Goal: Transaction & Acquisition: Obtain resource

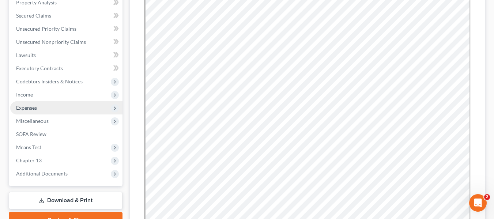
scroll to position [146, 0]
click at [34, 105] on span "Expenses" at bounding box center [26, 107] width 21 height 6
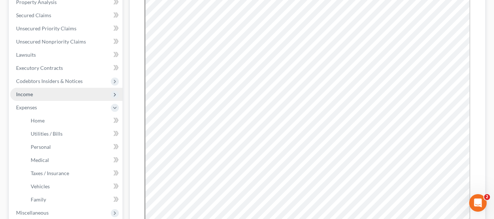
click at [23, 94] on span "Income" at bounding box center [24, 94] width 17 height 6
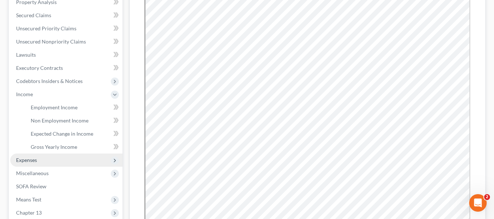
click at [29, 158] on span "Expenses" at bounding box center [26, 160] width 21 height 6
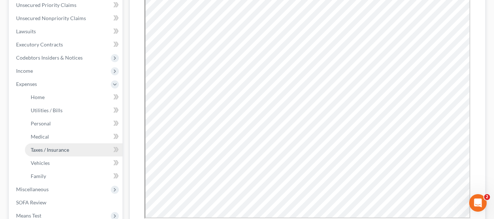
scroll to position [183, 0]
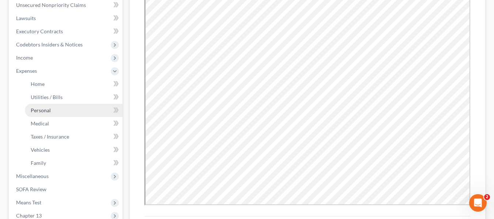
click at [41, 107] on span "Personal" at bounding box center [41, 110] width 20 height 6
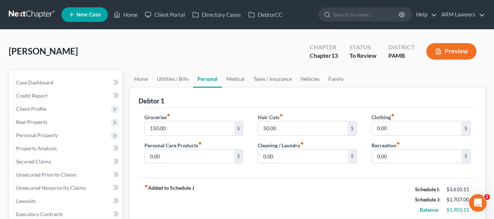
click at [29, 16] on link at bounding box center [32, 14] width 47 height 13
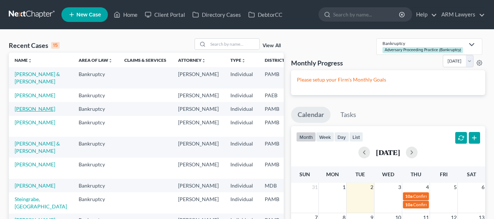
click at [23, 112] on link "Mitchell, Brian" at bounding box center [35, 109] width 41 height 6
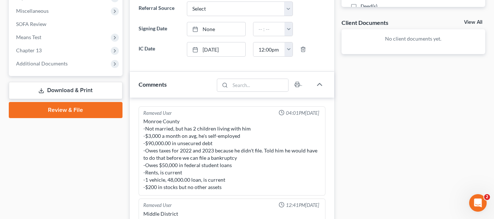
scroll to position [94, 0]
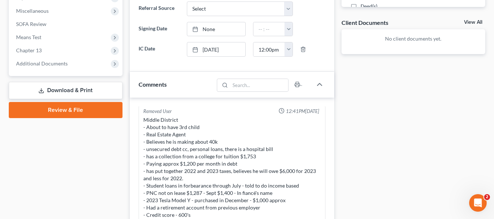
click at [53, 91] on link "Download & Print" at bounding box center [66, 90] width 114 height 17
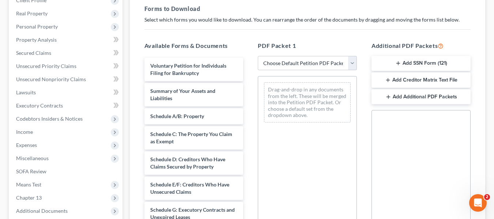
scroll to position [110, 0]
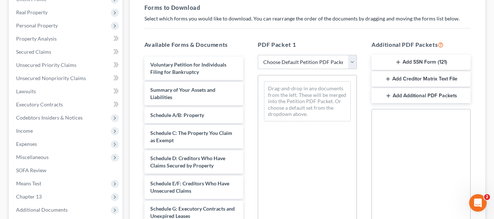
click at [291, 65] on select "Choose Default Petition PDF Packet Complete Bankruptcy Petition (all forms and …" at bounding box center [307, 62] width 99 height 15
select select "0"
click at [258, 55] on select "Choose Default Petition PDF Packet Complete Bankruptcy Petition (all forms and …" at bounding box center [307, 62] width 99 height 15
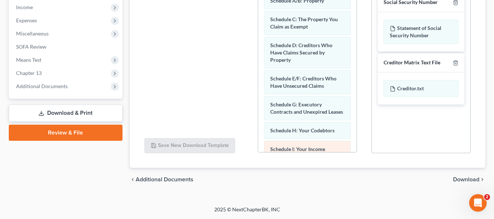
scroll to position [0, 0]
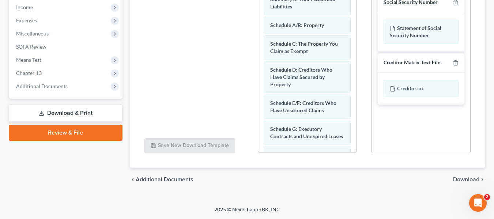
click at [465, 179] on span "Download" at bounding box center [466, 180] width 26 height 6
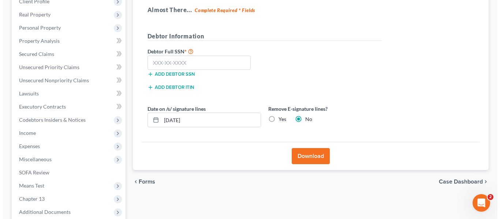
scroll to position [73, 0]
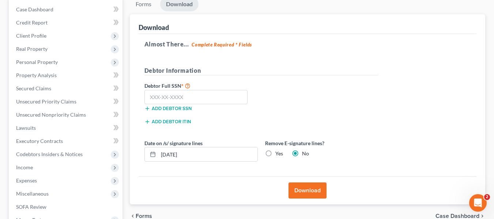
click at [275, 154] on label "Yes" at bounding box center [279, 153] width 8 height 7
click at [278, 154] on input "Yes" at bounding box center [280, 152] width 5 height 5
radio input "true"
radio input "false"
click at [300, 188] on button "Download" at bounding box center [308, 190] width 38 height 16
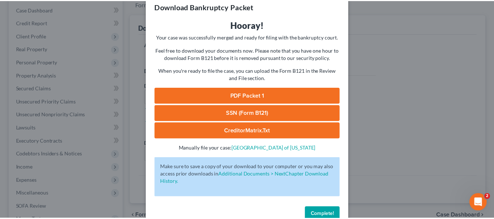
scroll to position [0, 0]
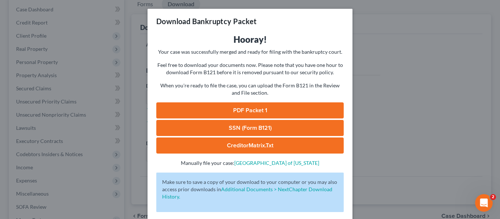
click at [232, 110] on link "PDF Packet 1" at bounding box center [249, 110] width 187 height 16
click at [403, 85] on div "Download Bankruptcy Packet Hooray! Your case was successfully merged and ready …" at bounding box center [250, 109] width 500 height 219
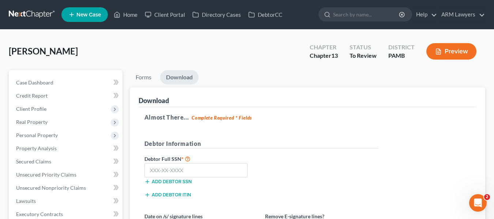
click at [28, 9] on link at bounding box center [32, 14] width 47 height 13
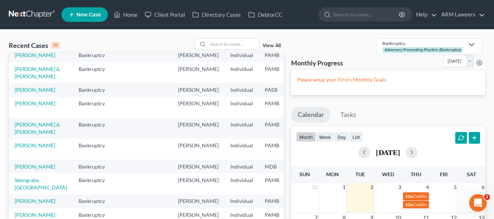
scroll to position [37, 0]
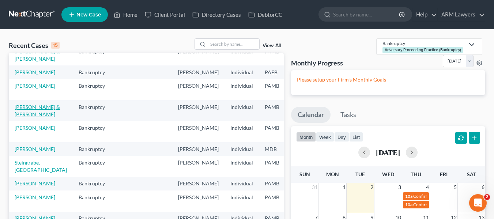
click at [26, 117] on link "Ging, James & Ciralli-Ging, Janine" at bounding box center [37, 111] width 45 height 14
select select "1"
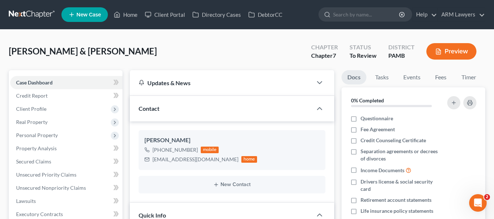
click at [34, 9] on link at bounding box center [32, 14] width 47 height 13
